Goal: Transaction & Acquisition: Purchase product/service

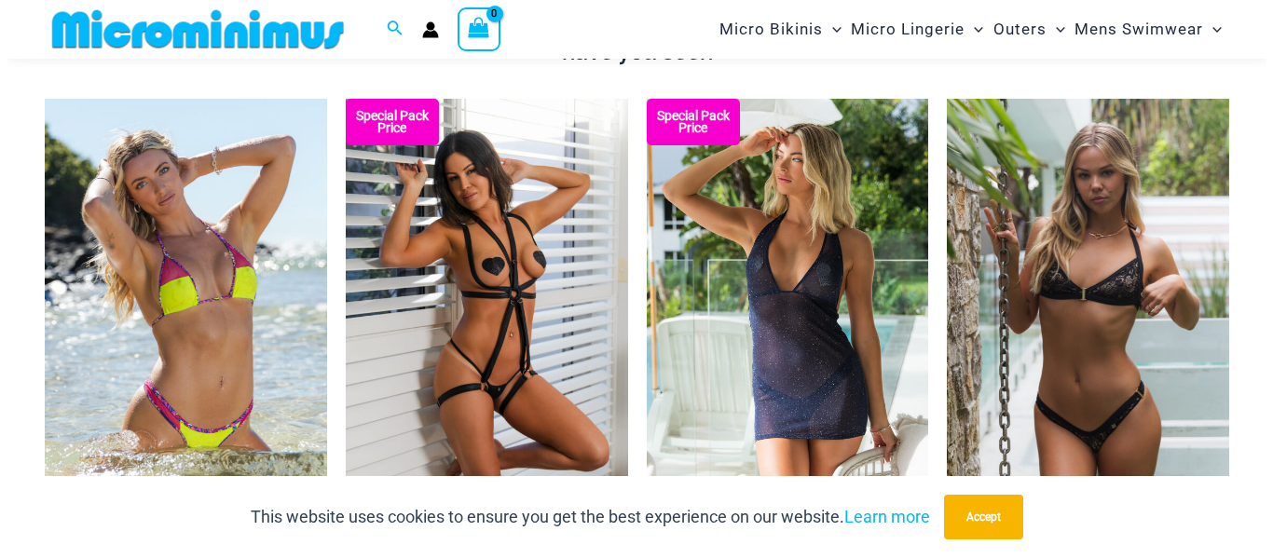
scroll to position [1949, 0]
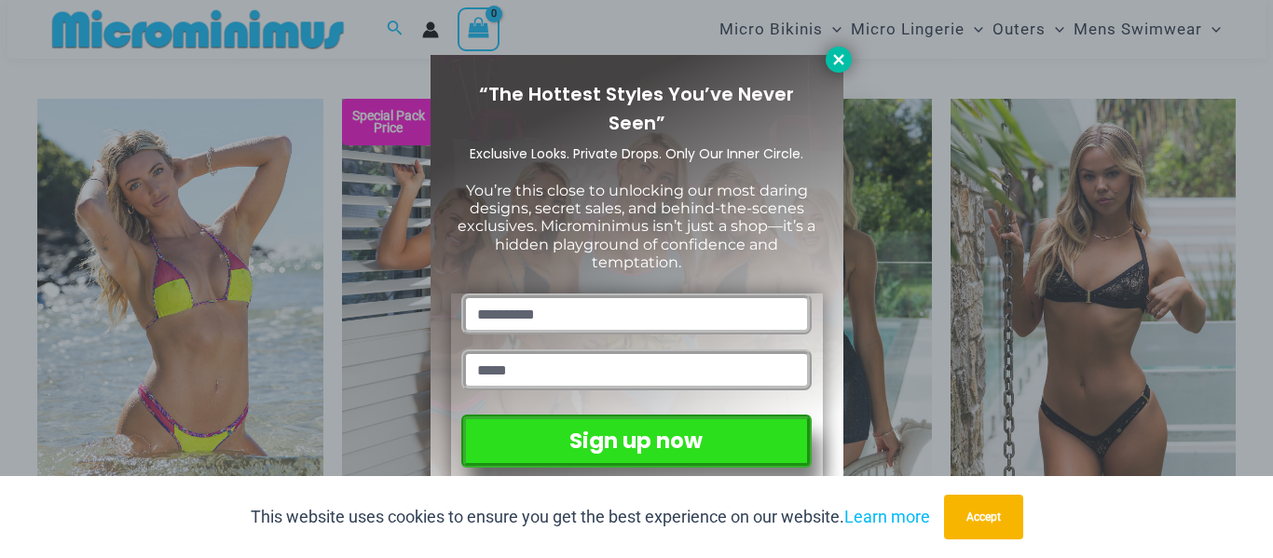
click at [842, 56] on icon at bounding box center [838, 59] width 10 height 10
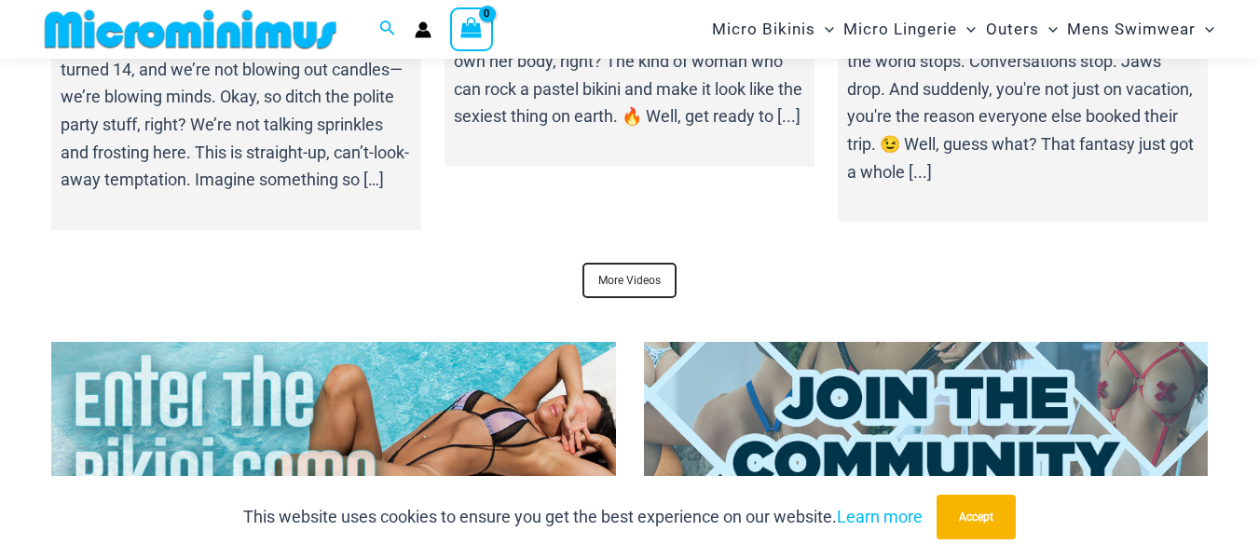
scroll to position [6882, 0]
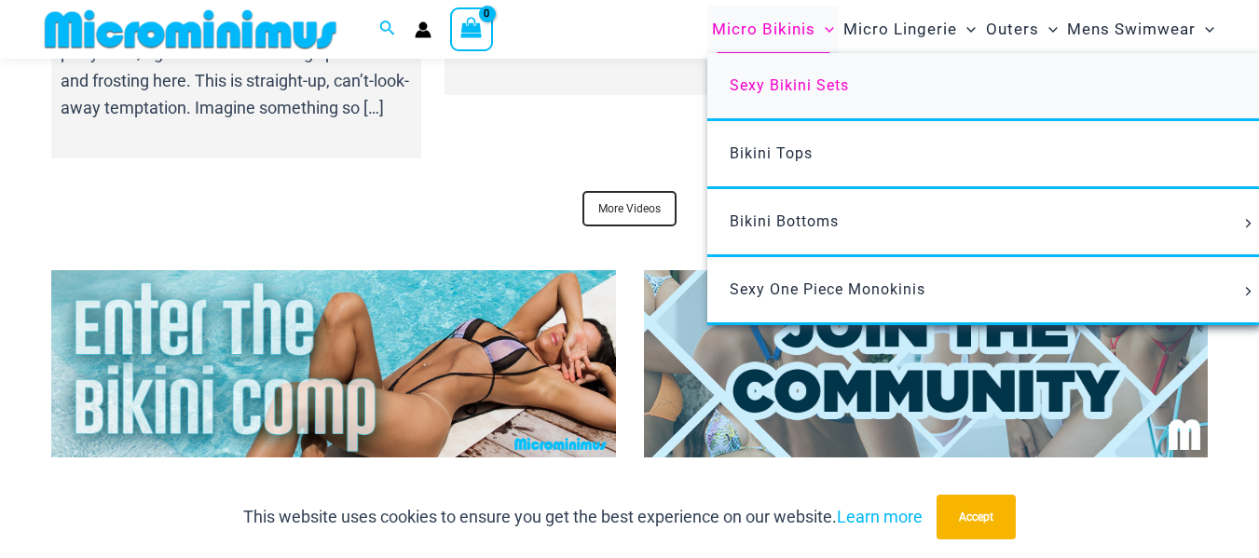
click at [773, 89] on span "Sexy Bikini Sets" at bounding box center [789, 85] width 119 height 18
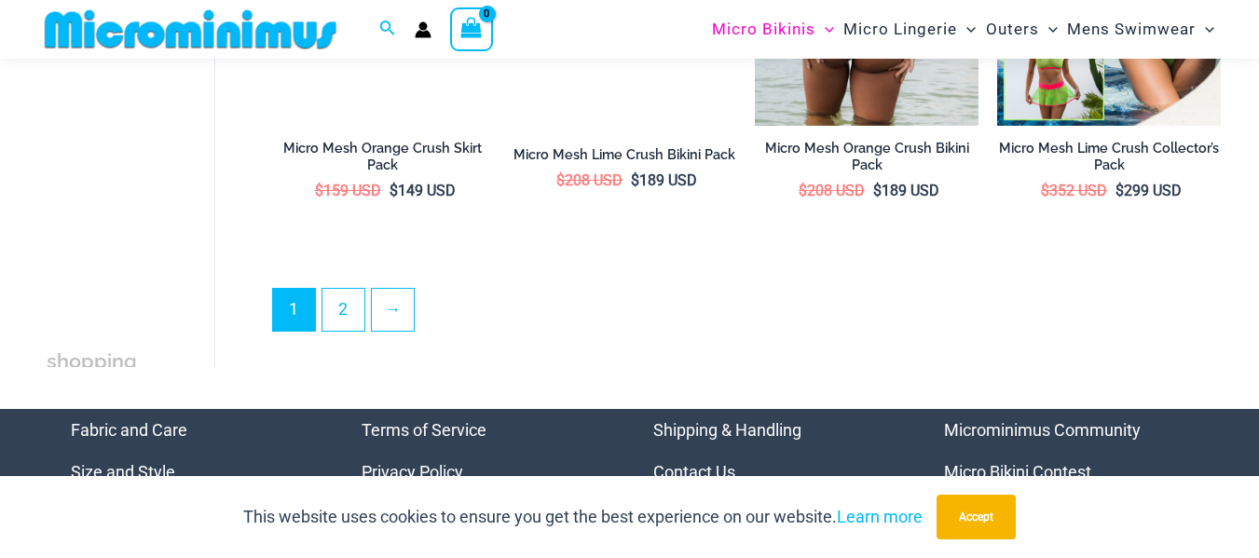
scroll to position [3525, 0]
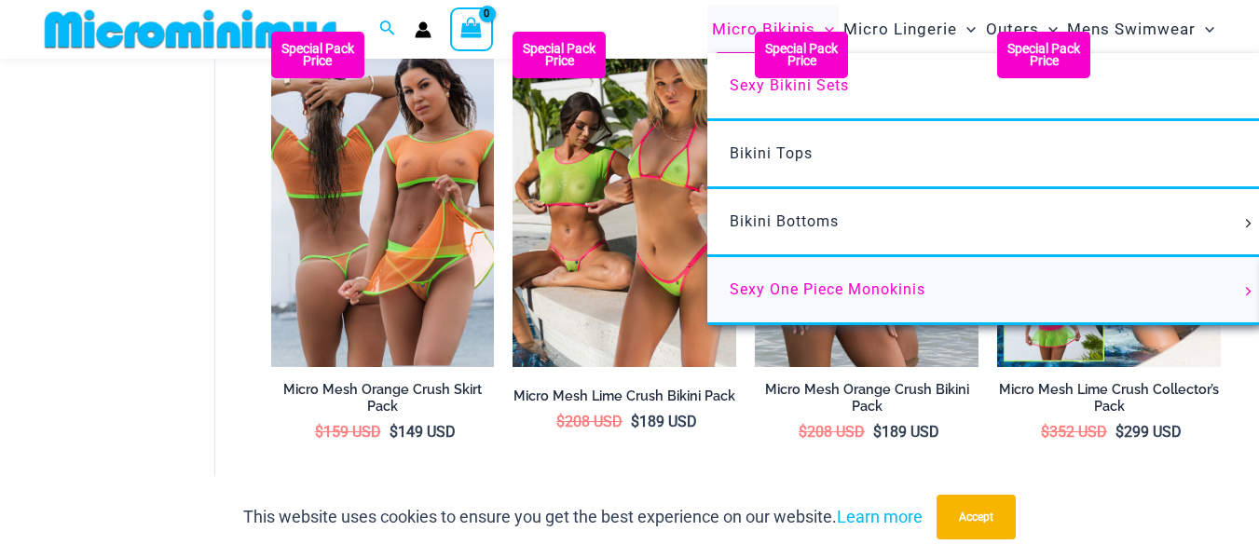
click at [774, 290] on span "Sexy One Piece Monokinis" at bounding box center [828, 290] width 196 height 18
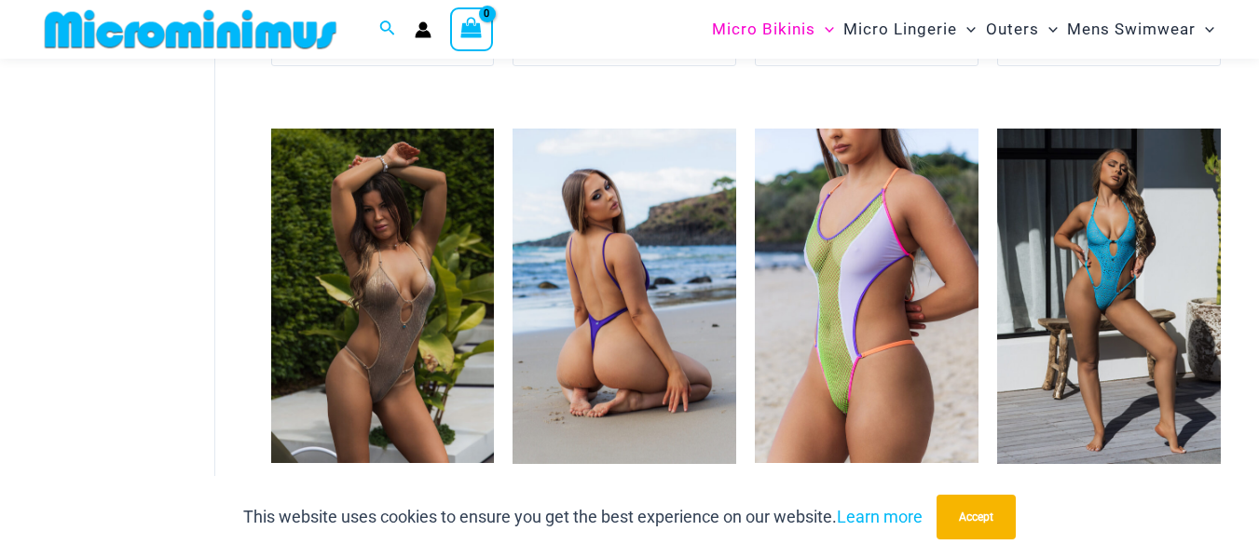
scroll to position [2599, 0]
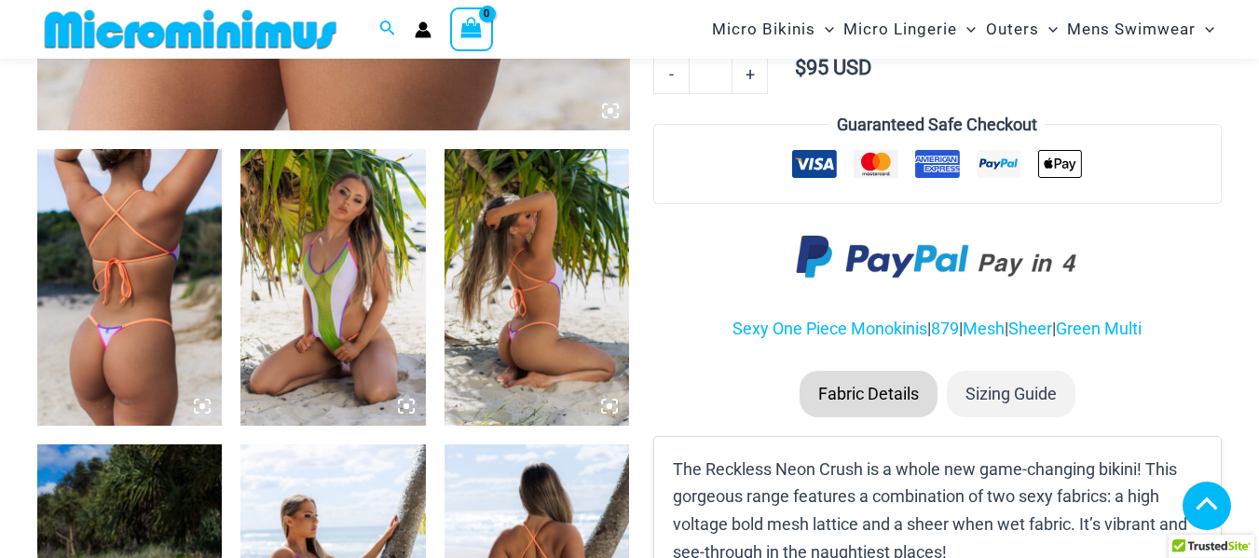
scroll to position [928, 0]
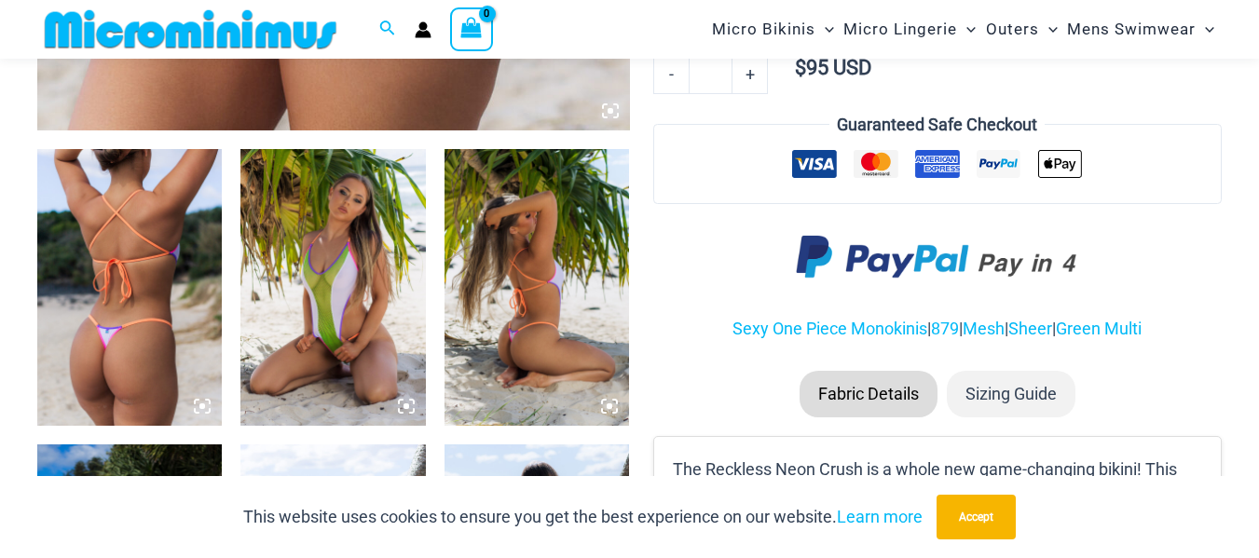
click at [363, 259] on img at bounding box center [332, 288] width 185 height 278
